Goal: Information Seeking & Learning: Learn about a topic

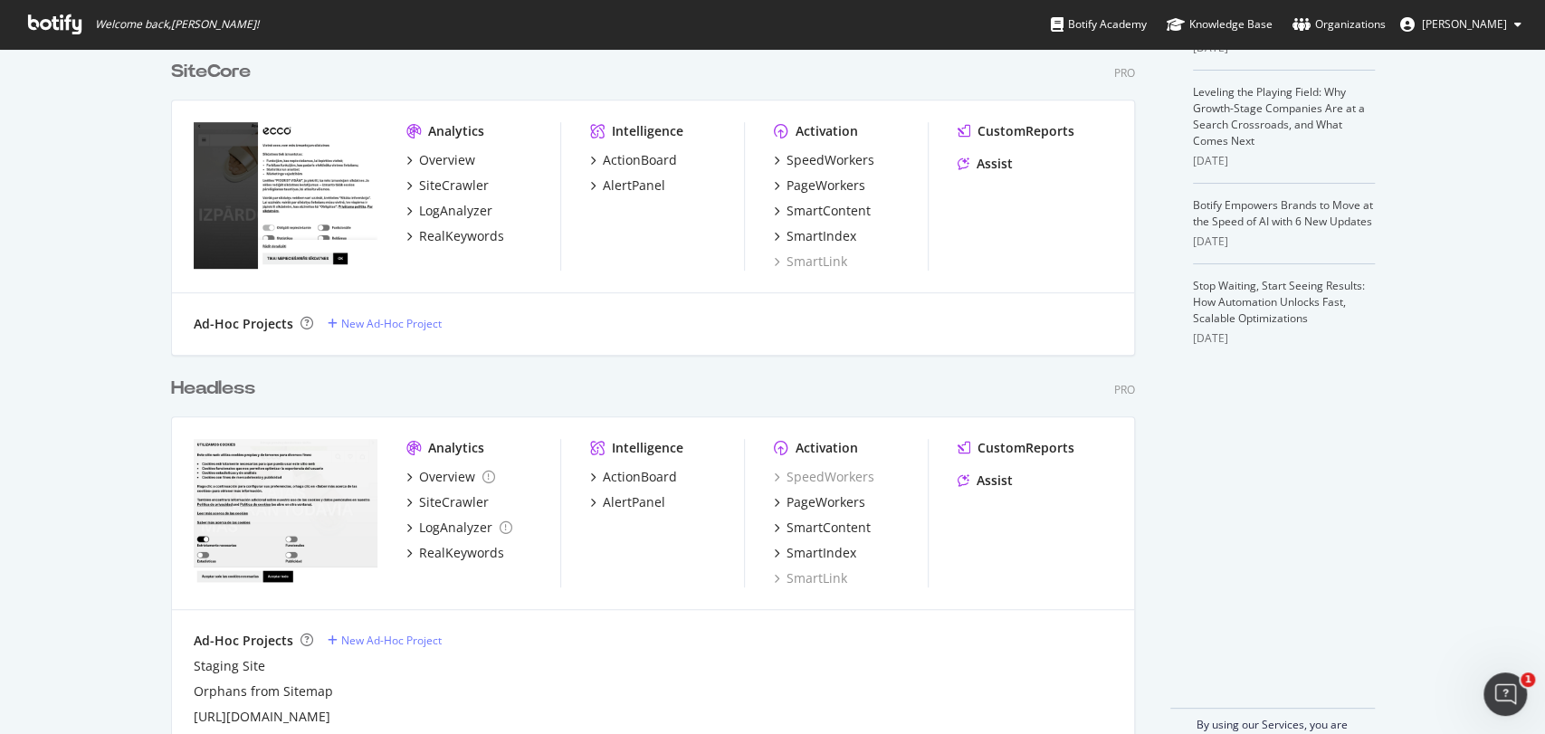
scroll to position [544, 0]
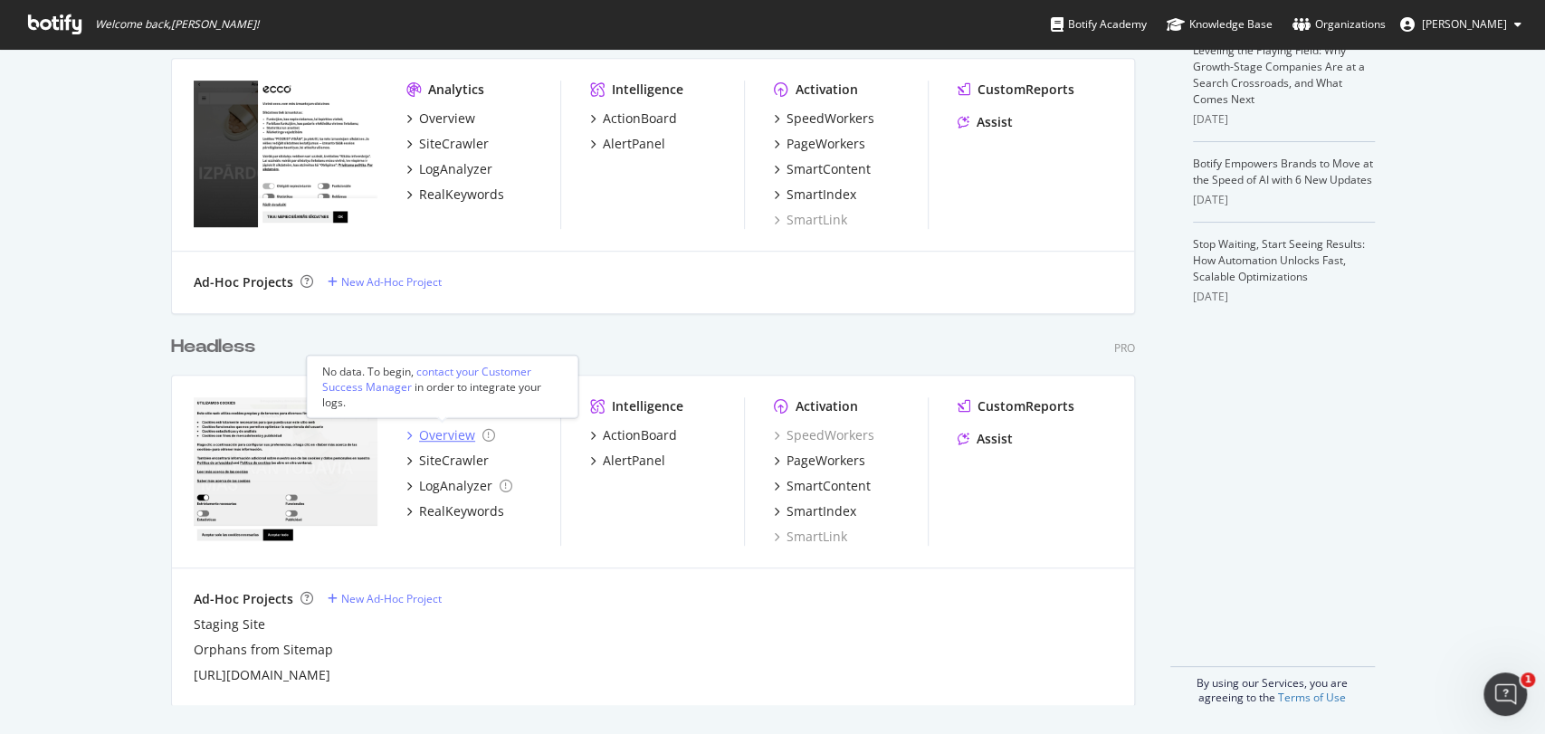
click at [438, 436] on div "Overview" at bounding box center [447, 435] width 56 height 18
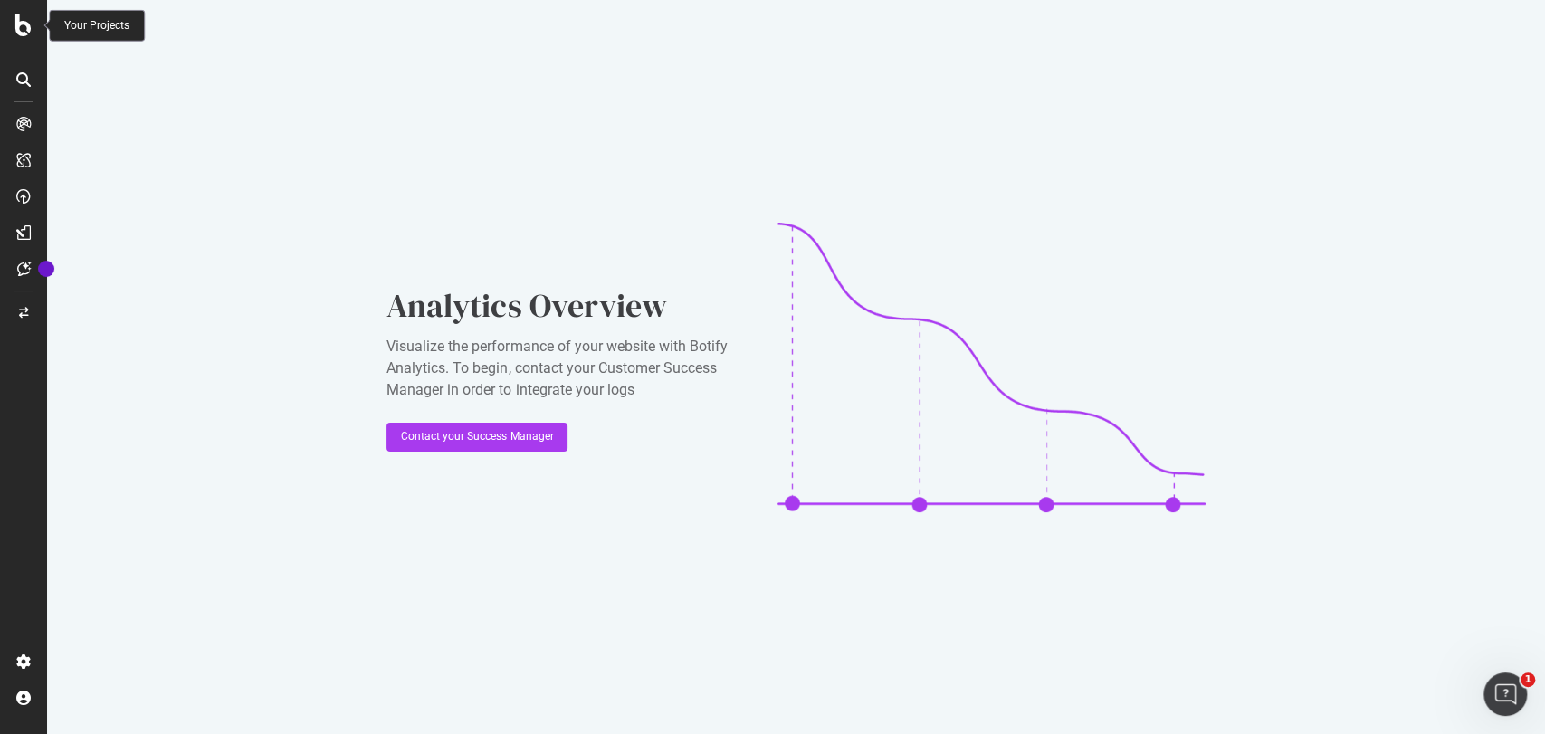
click at [31, 29] on icon at bounding box center [23, 25] width 16 height 22
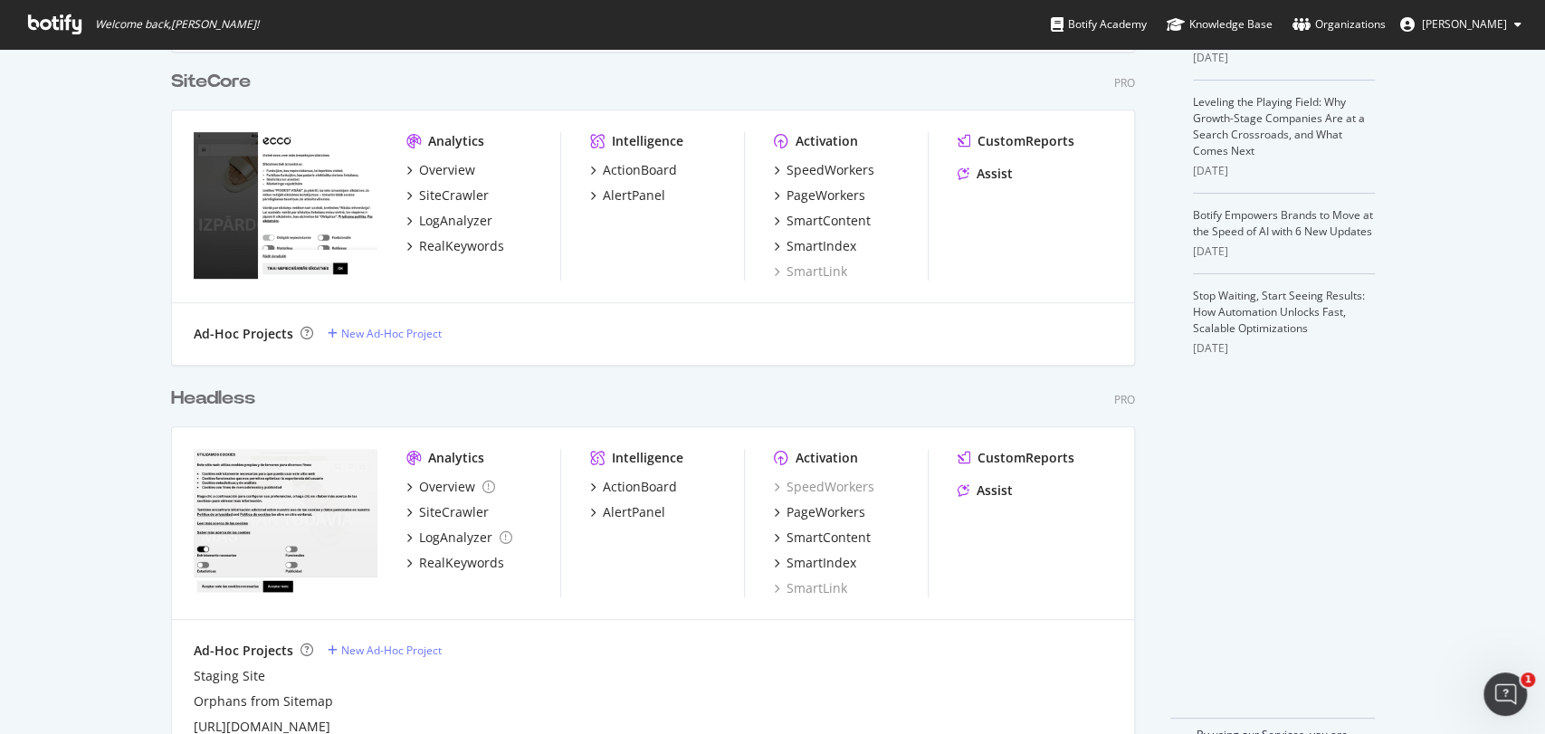
scroll to position [544, 0]
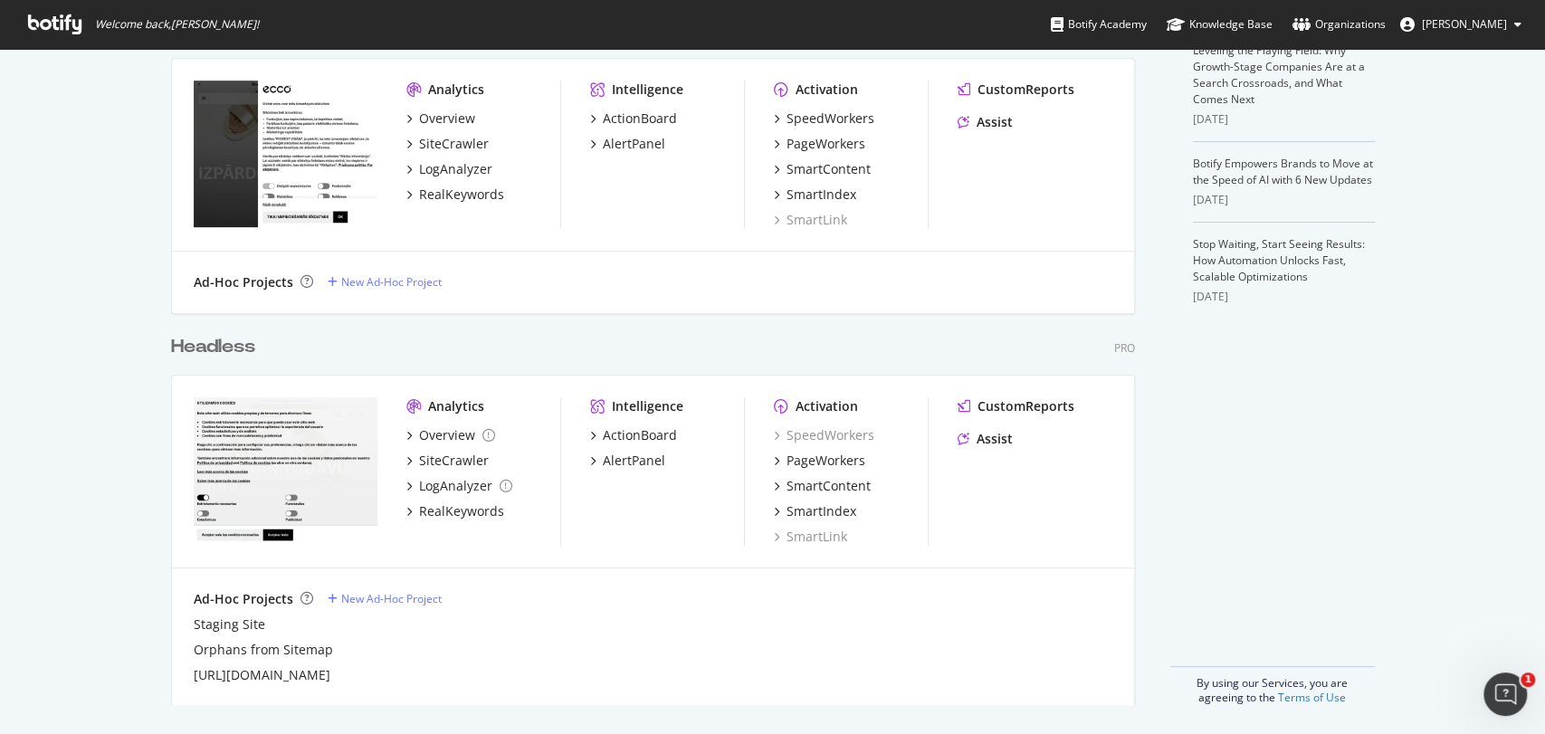
click at [289, 426] on img "grid" at bounding box center [286, 470] width 184 height 147
click at [430, 458] on div "SiteCrawler" at bounding box center [454, 461] width 70 height 18
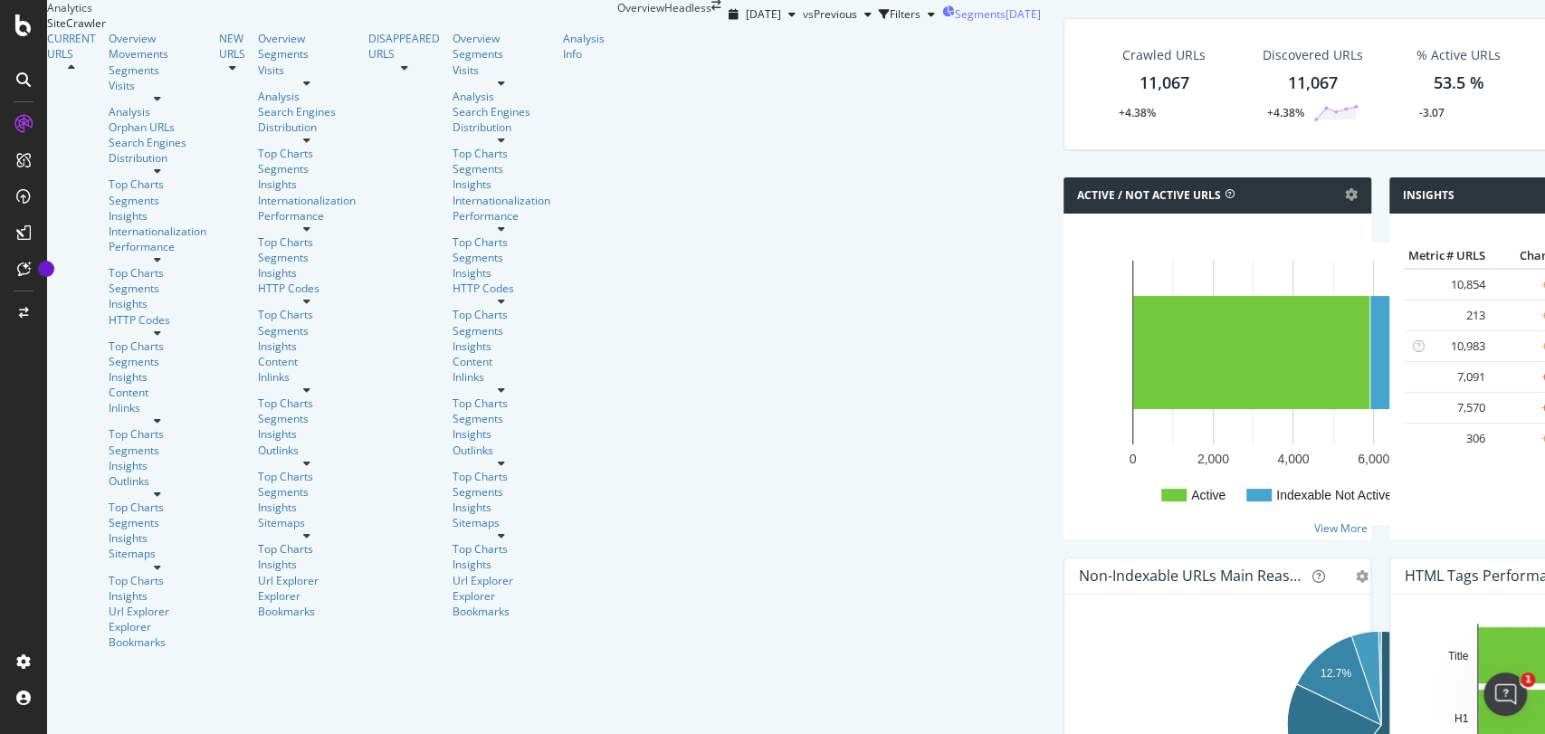
click at [955, 22] on span "Segments" at bounding box center [980, 13] width 51 height 15
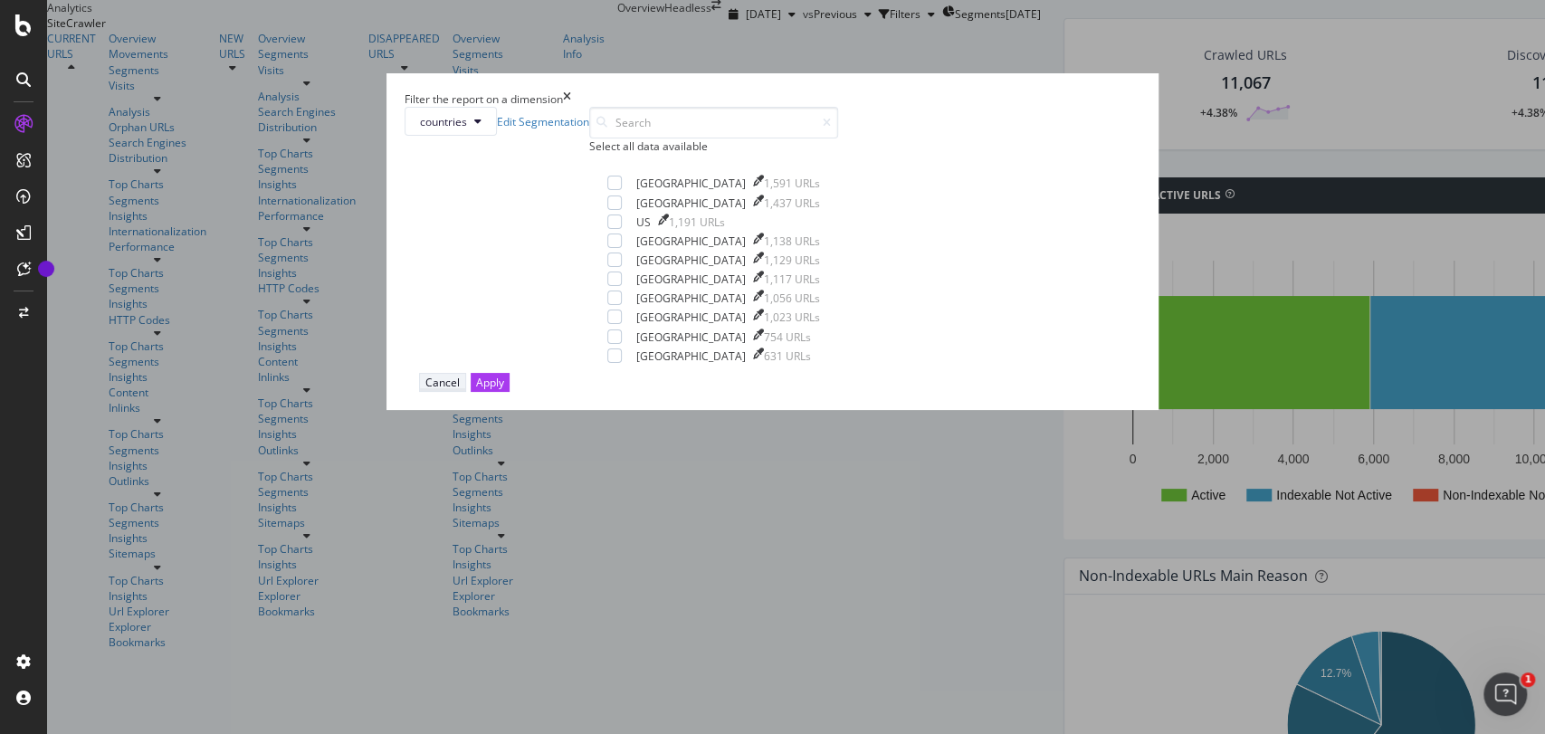
click at [460, 390] on div "Cancel" at bounding box center [442, 382] width 34 height 15
